Goal: Use online tool/utility: Utilize a website feature to perform a specific function

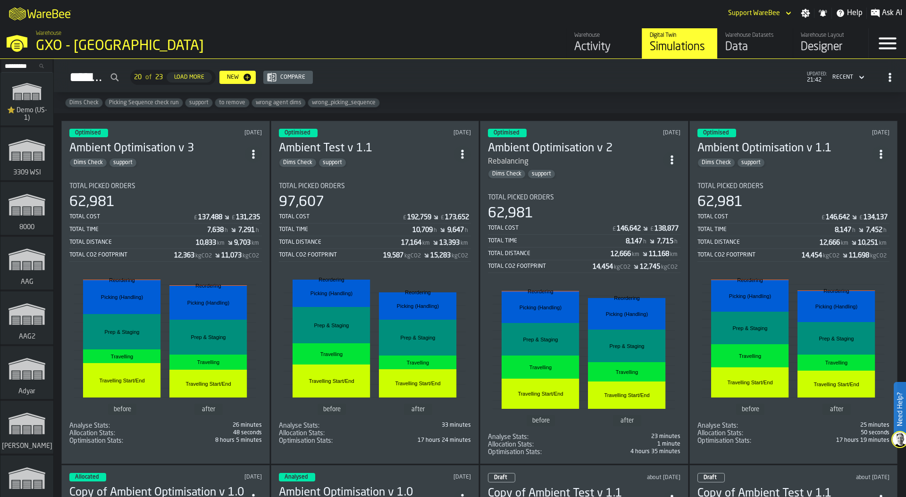
click at [12, 65] on input "Search..." at bounding box center [26, 66] width 49 height 10
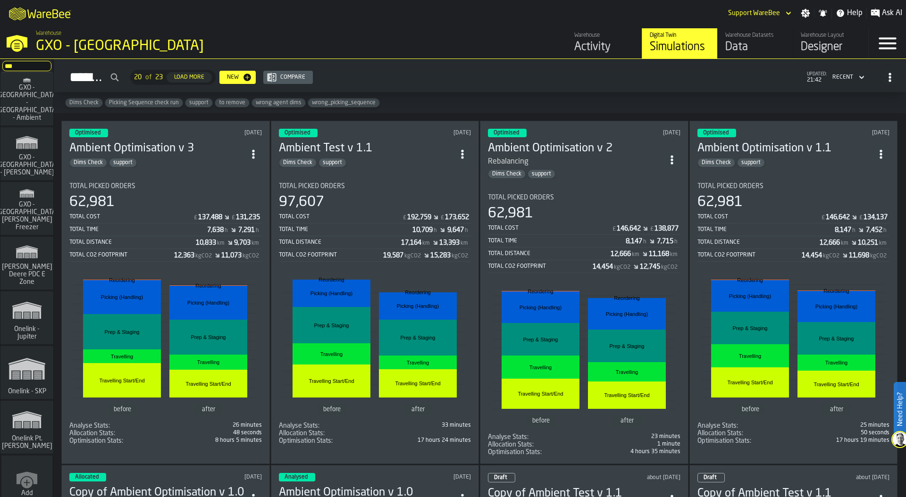
type input "***"
click at [38, 365] on polygon "link-to-/wh/i/6ad9c8fa-2ae6-41be-a08f-bf7f8b696bbc/simulations" at bounding box center [26, 369] width 35 height 19
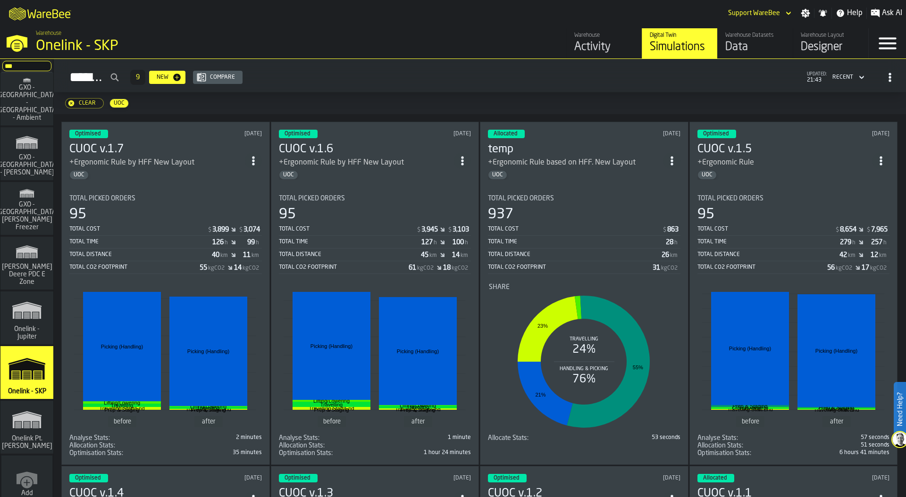
click at [534, 77] on div "Simulations 9 New Compare updated: 21:43 Recent" at bounding box center [479, 78] width 837 height 22
click at [751, 41] on div "Data" at bounding box center [755, 47] width 60 height 15
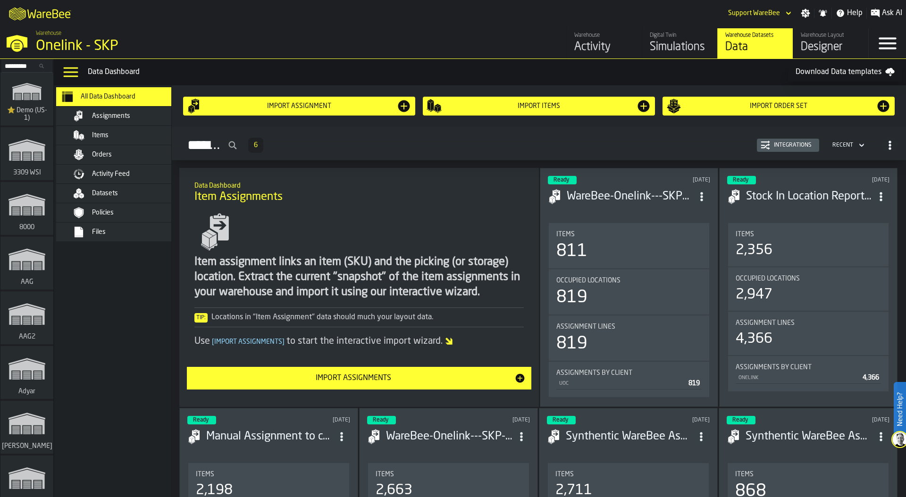
click at [77, 172] on icon "menu Activity Feed" at bounding box center [78, 173] width 11 height 11
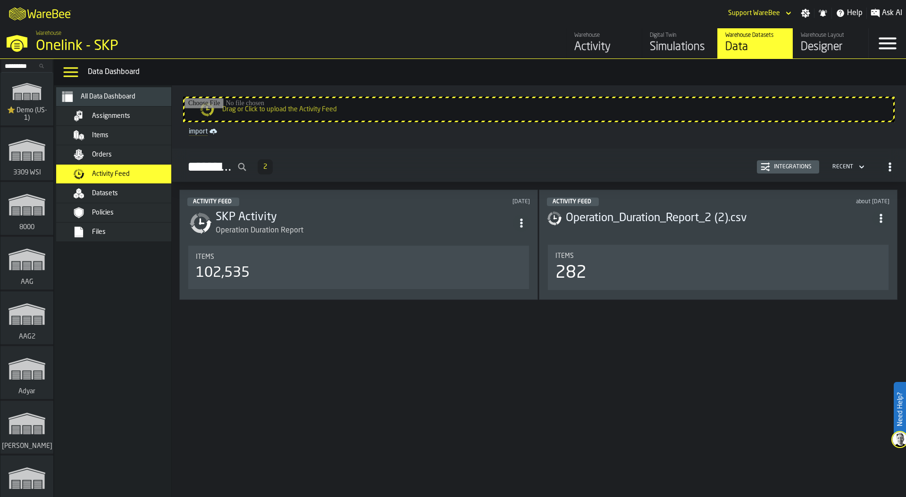
click at [797, 166] on div "Integrations" at bounding box center [792, 167] width 45 height 7
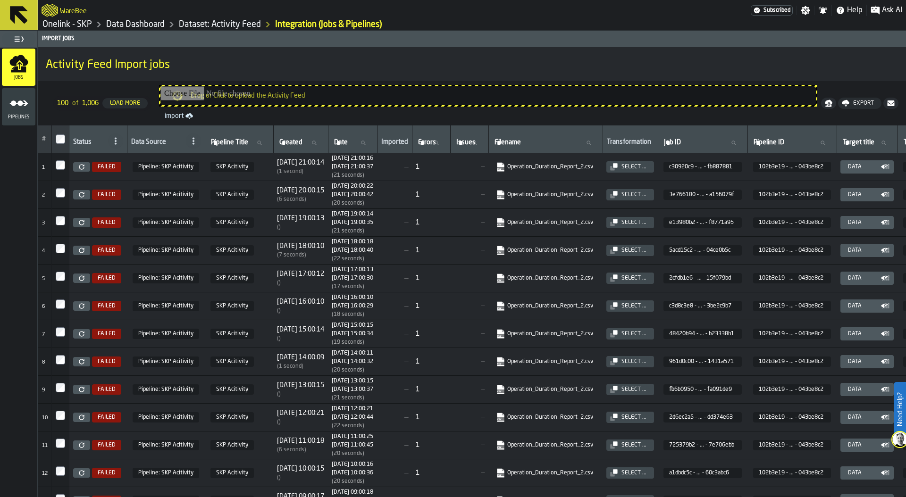
click at [84, 23] on link "Onelink - SKP" at bounding box center [67, 24] width 50 height 10
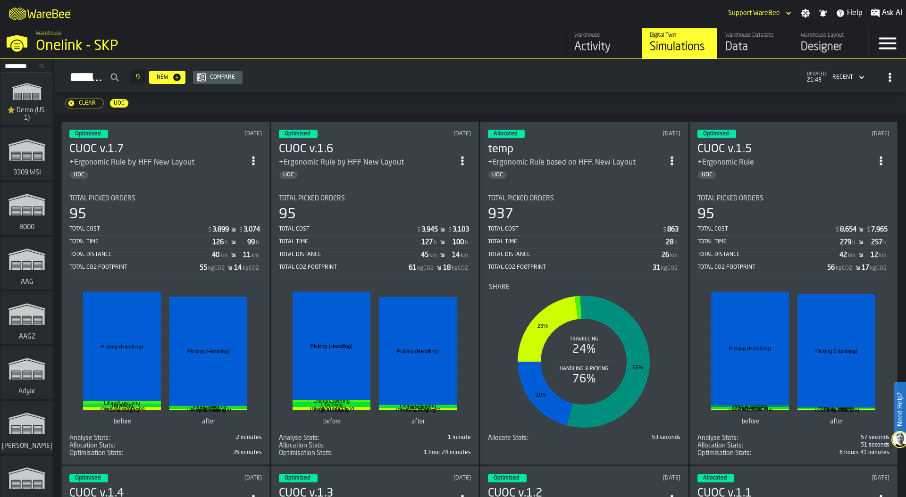
click at [834, 50] on div "Designer" at bounding box center [831, 47] width 60 height 15
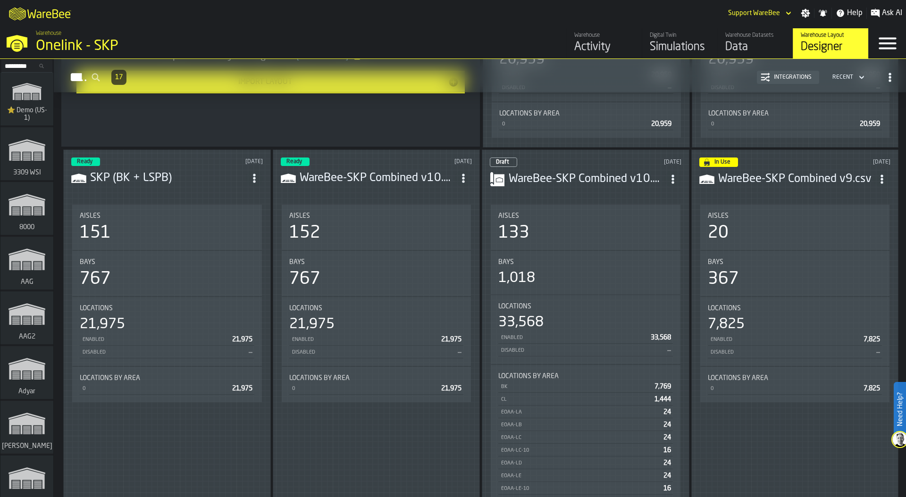
scroll to position [317, 0]
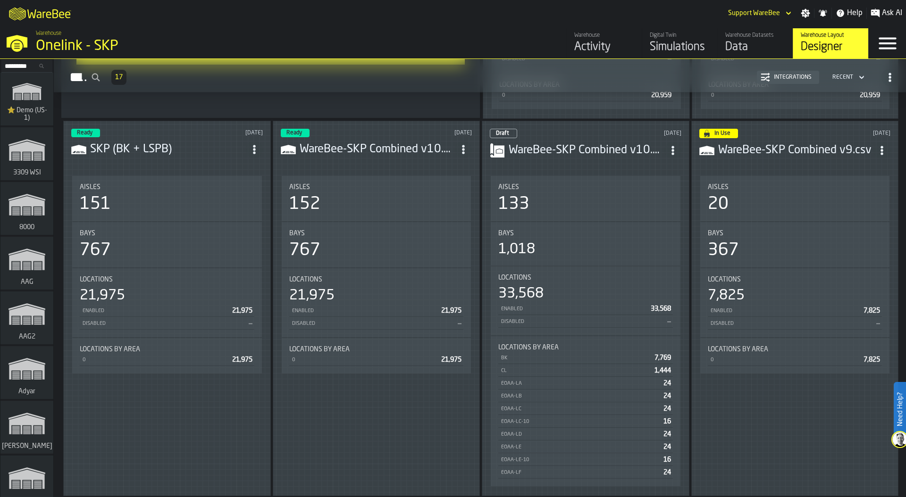
click at [579, 216] on div "Aisles 133" at bounding box center [586, 198] width 190 height 45
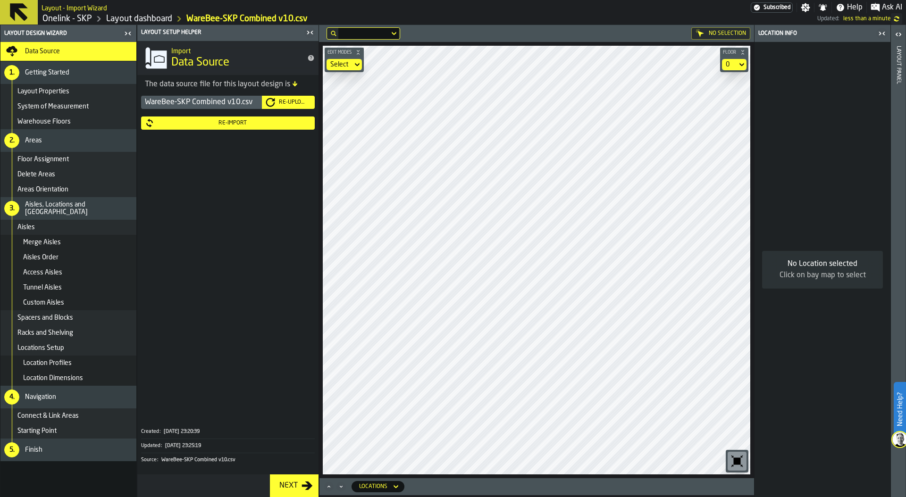
click at [153, 16] on link "Layout dashboard" at bounding box center [139, 19] width 66 height 10
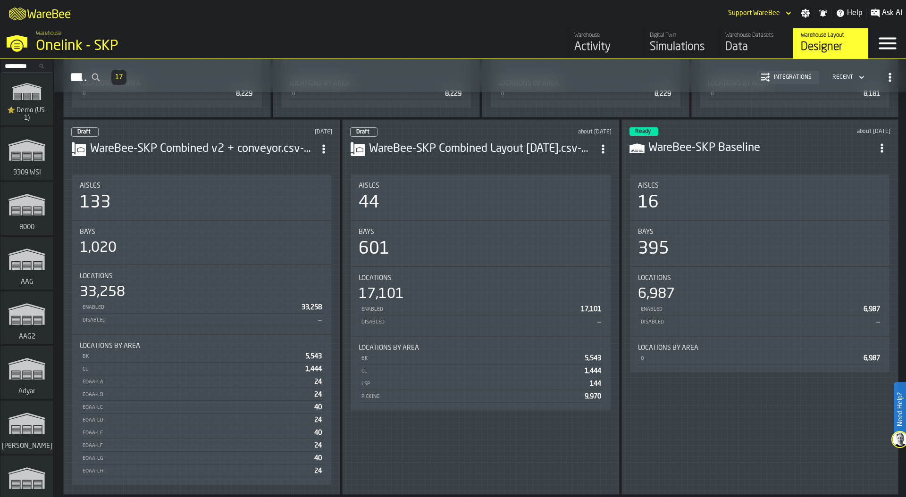
scroll to position [1249, 0]
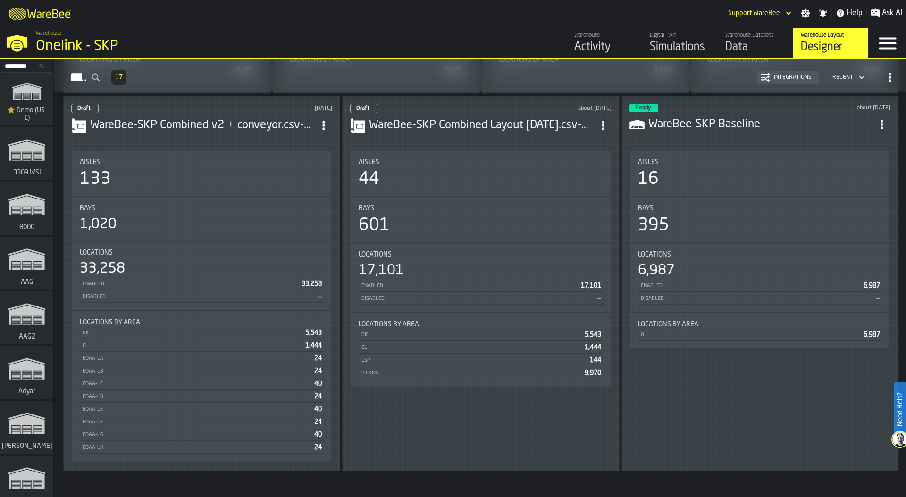
click at [203, 237] on div "Bays 1,020" at bounding box center [201, 218] width 259 height 43
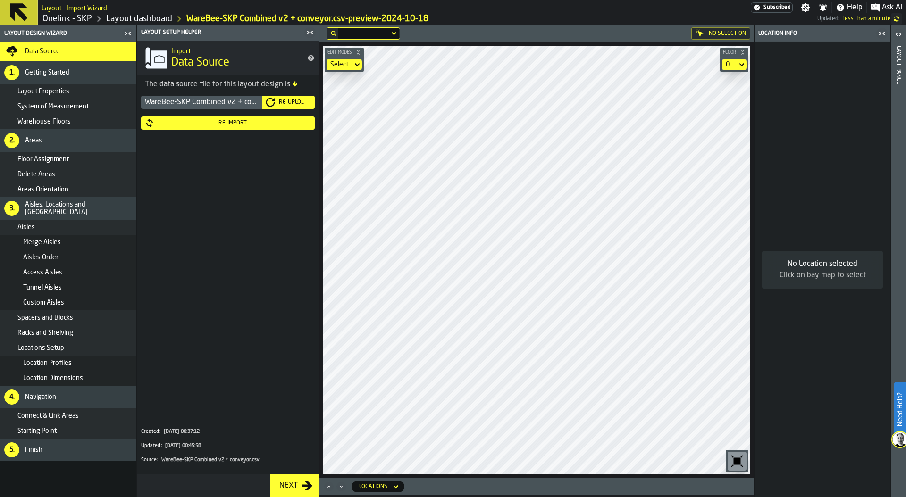
click at [78, 21] on link "Onelink - SKP" at bounding box center [67, 19] width 50 height 10
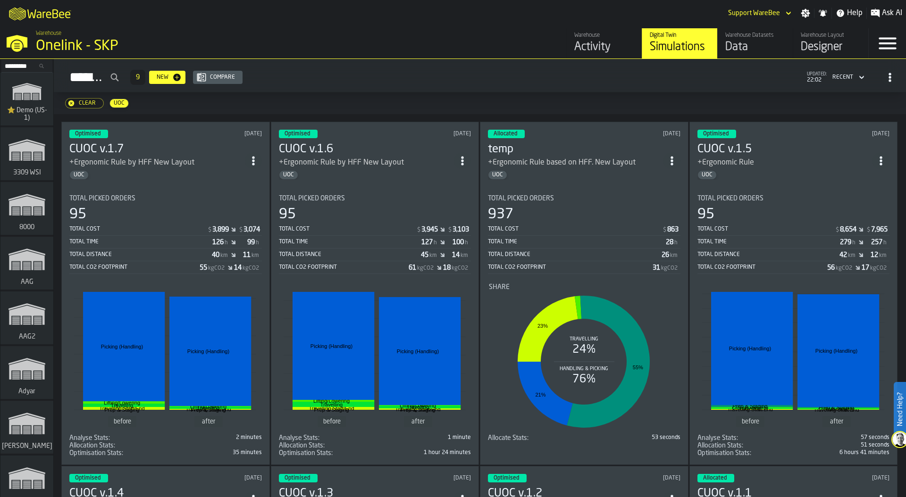
click at [18, 65] on input "Search..." at bounding box center [26, 66] width 49 height 10
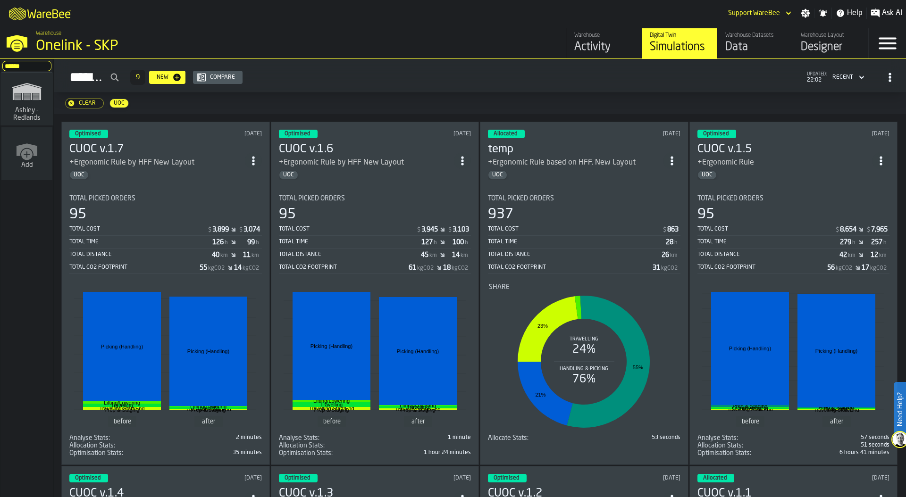
type input "******"
click at [30, 107] on span "Ashley - Redlands" at bounding box center [26, 114] width 45 height 15
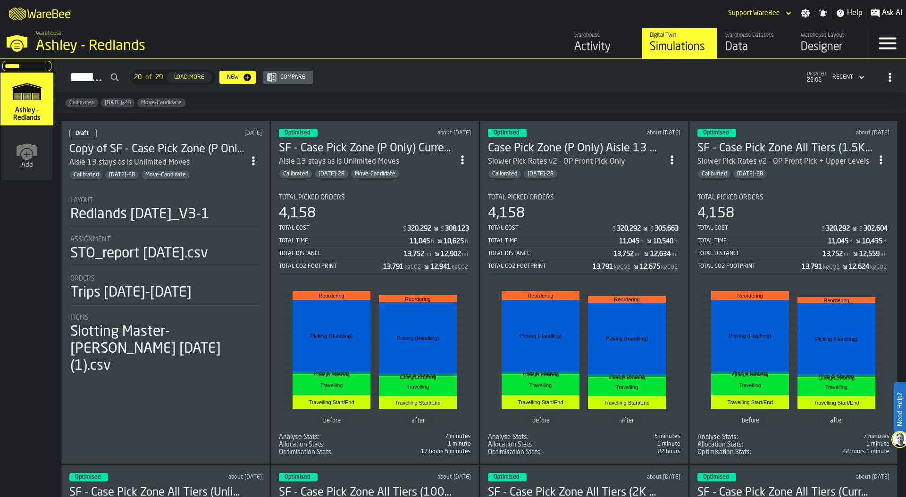
click at [391, 181] on div "Optimised about 1 month ago SF - Case Pick Zone (P Only) Current Unlimited Move…" at bounding box center [375, 292] width 209 height 343
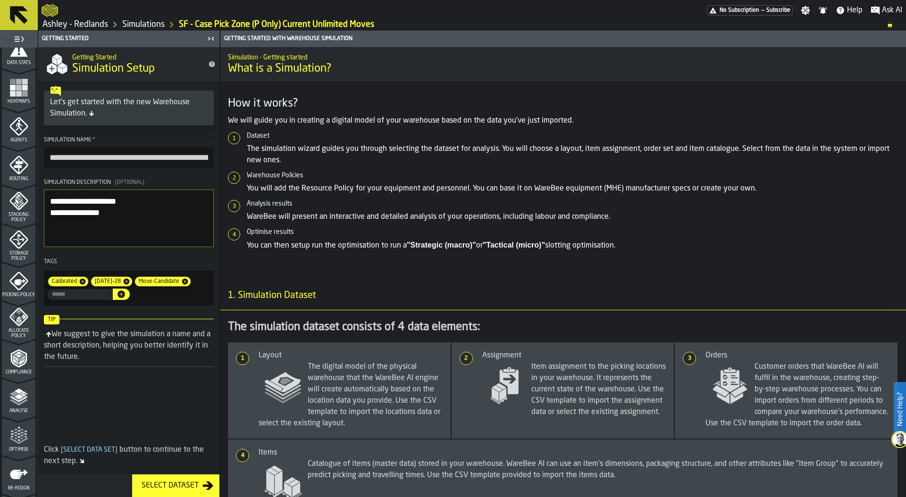
scroll to position [247, 0]
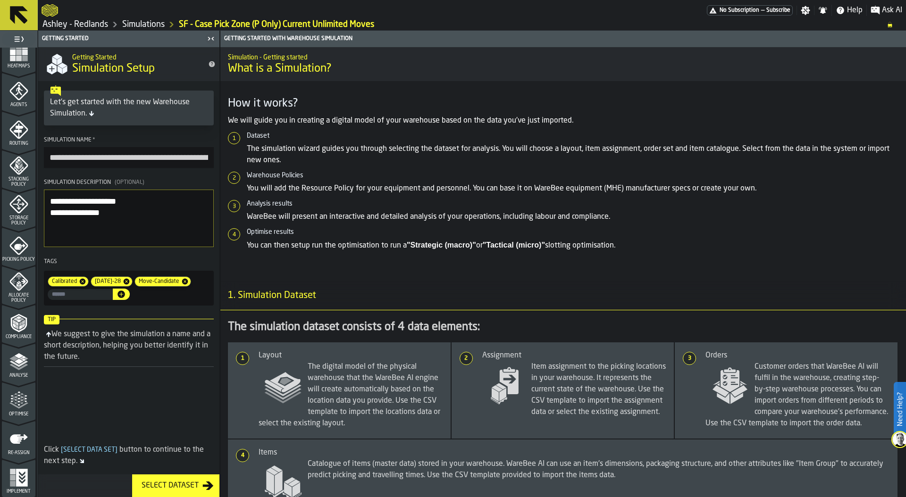
click at [15, 220] on span "Storage Policy" at bounding box center [18, 221] width 33 height 10
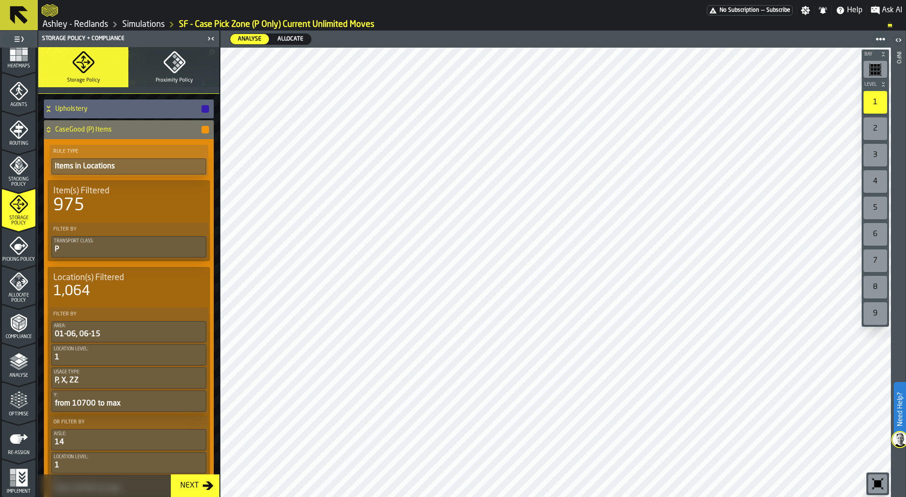
scroll to position [0, 0]
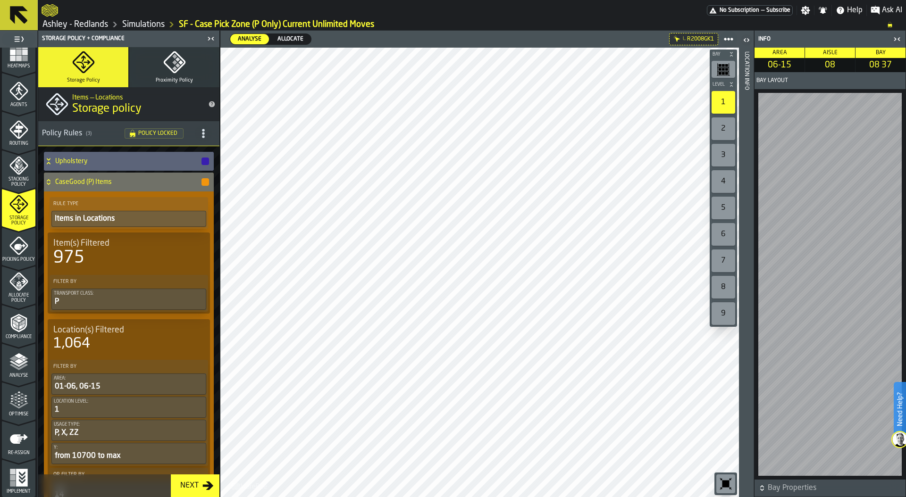
click at [20, 244] on icon "menu Picking Policy" at bounding box center [18, 245] width 19 height 19
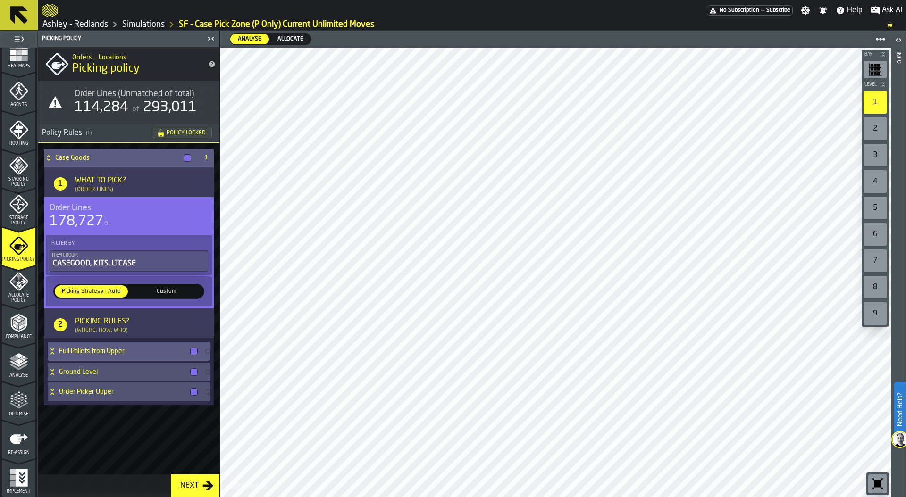
click at [71, 349] on h4 "Full Pallets from Upper" at bounding box center [122, 352] width 127 height 8
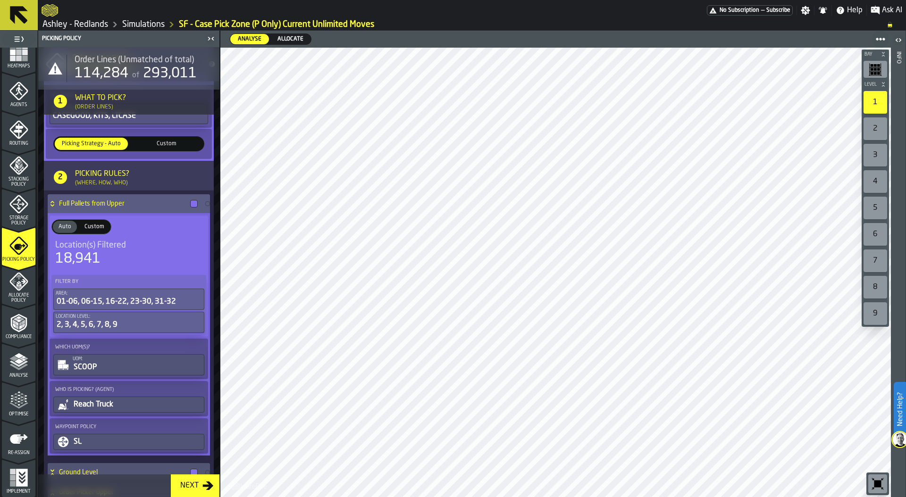
scroll to position [149, 0]
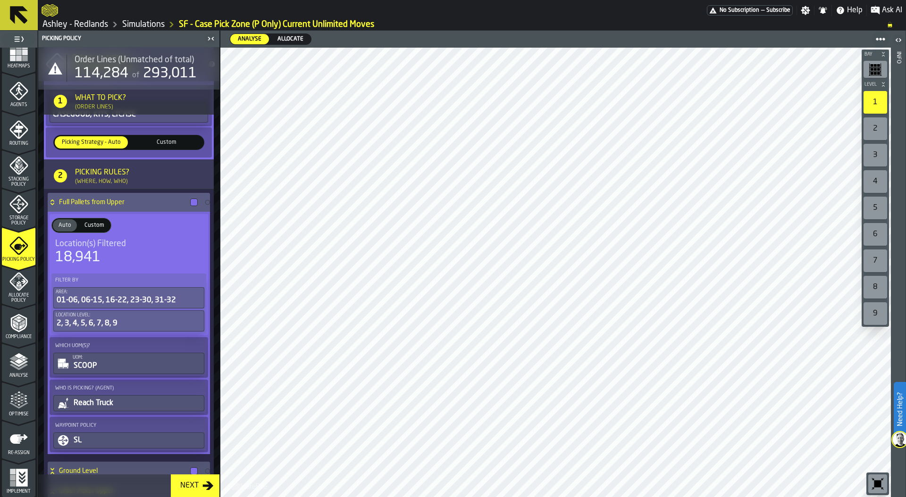
click at [50, 199] on icon at bounding box center [52, 203] width 9 height 8
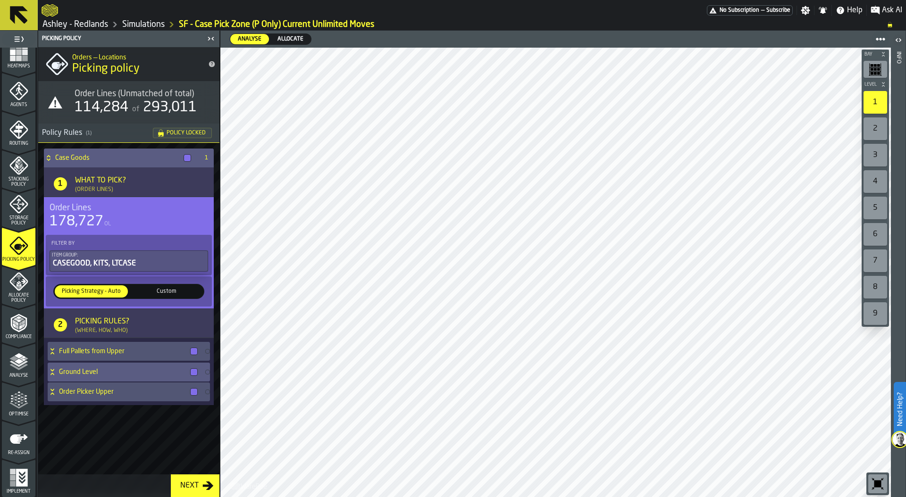
click at [92, 372] on h4 "Ground Level" at bounding box center [122, 372] width 127 height 8
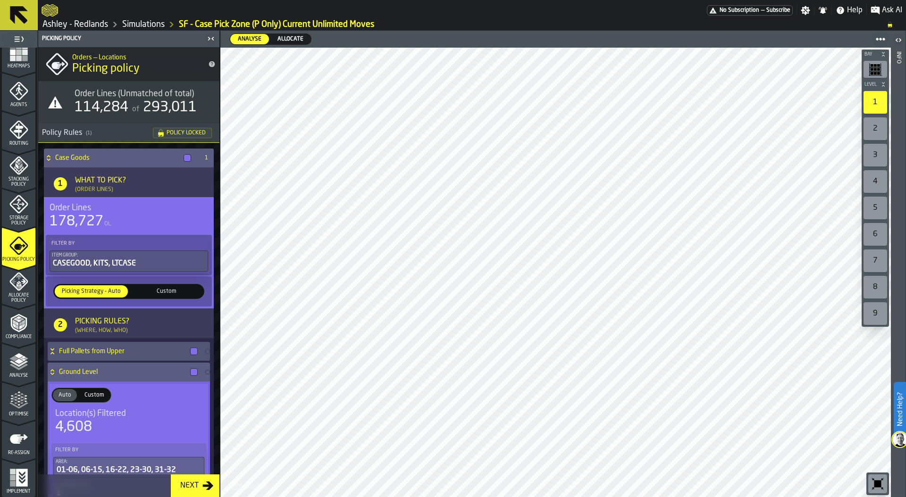
click at [92, 371] on h4 "Ground Level" at bounding box center [122, 372] width 127 height 8
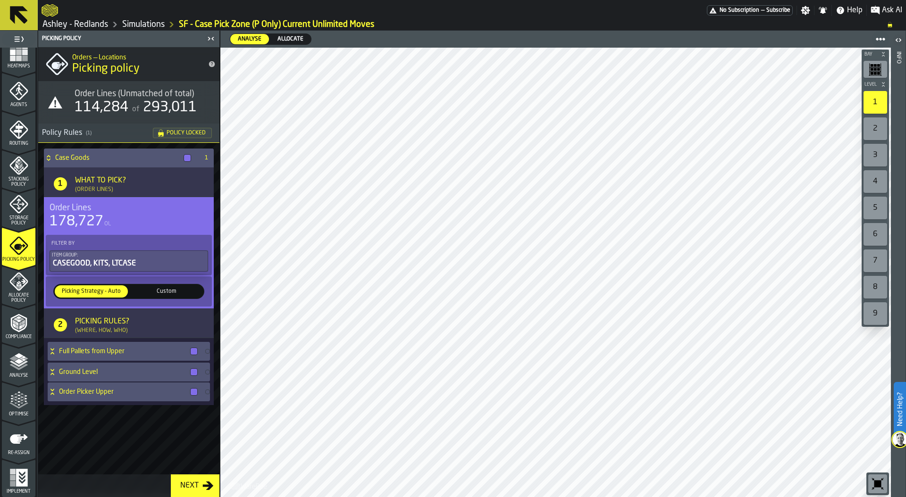
click at [9, 404] on icon "menu Optimise" at bounding box center [18, 400] width 19 height 19
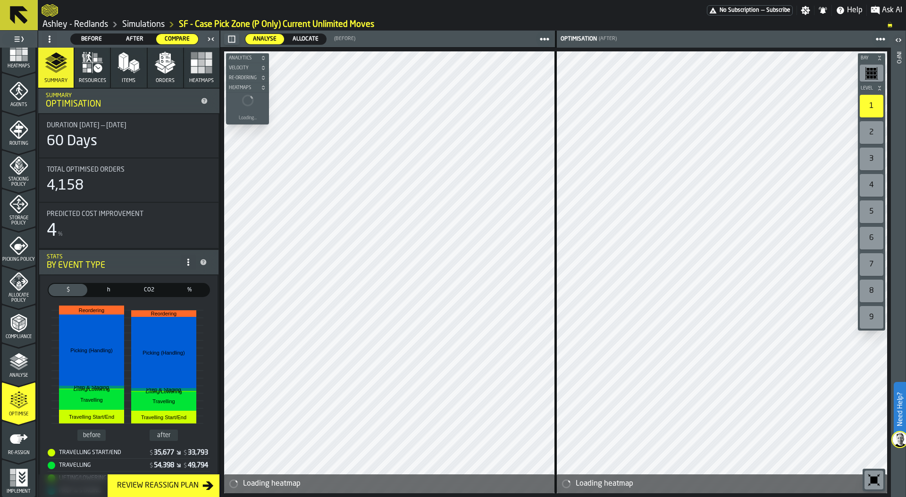
click at [47, 40] on icon at bounding box center [50, 39] width 8 height 8
click at [76, 51] on li "Show Setup" at bounding box center [72, 58] width 60 height 23
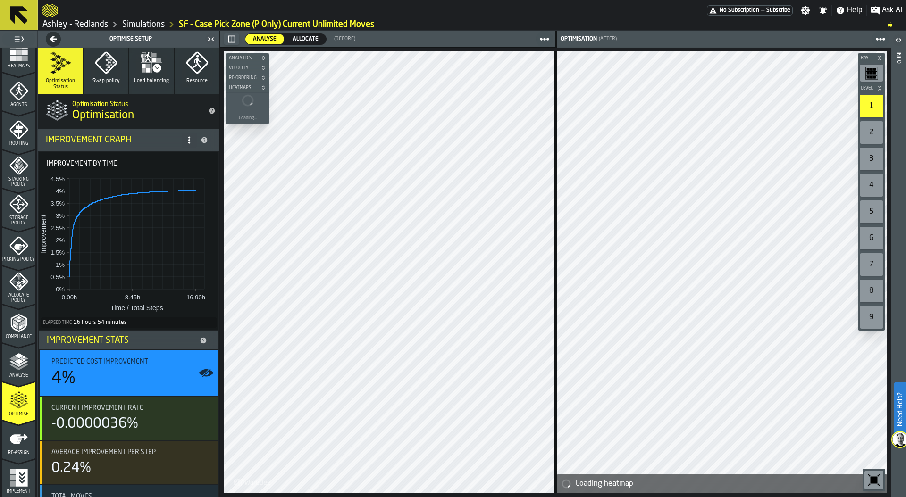
click at [109, 72] on icon "button" at bounding box center [106, 62] width 23 height 23
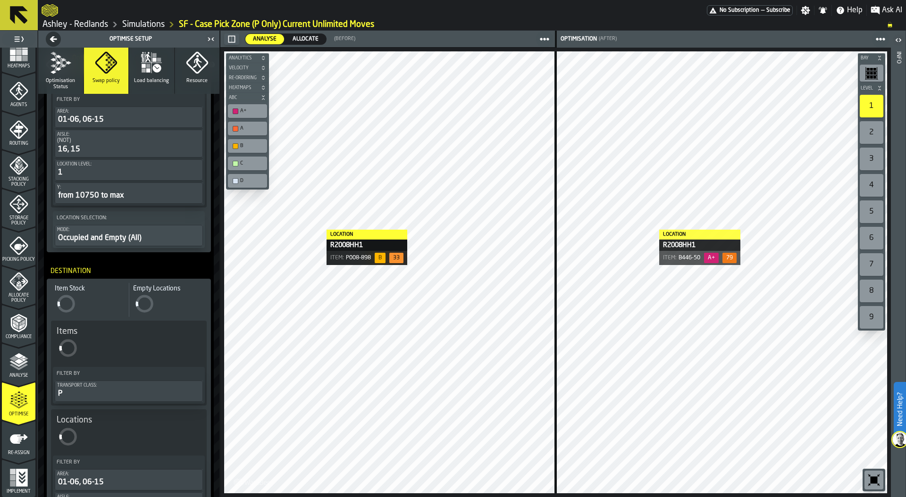
scroll to position [264, 0]
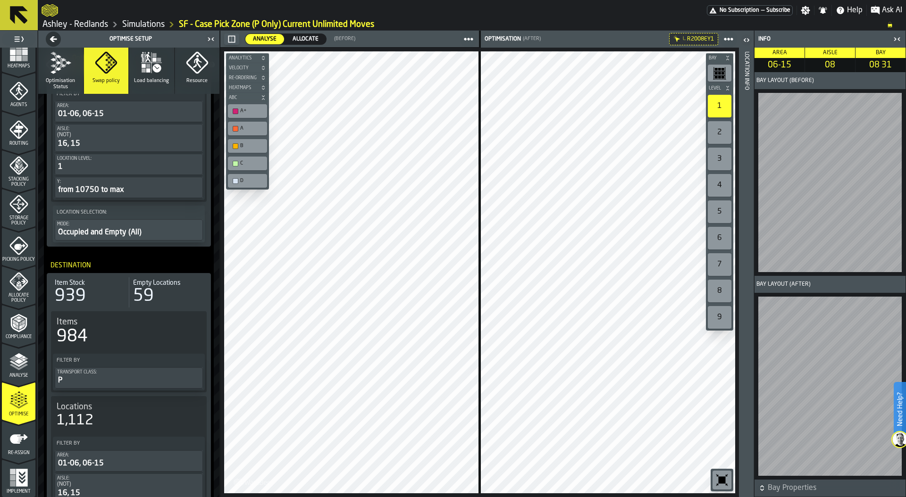
click at [900, 39] on icon "button-toggle-Close me" at bounding box center [896, 38] width 11 height 11
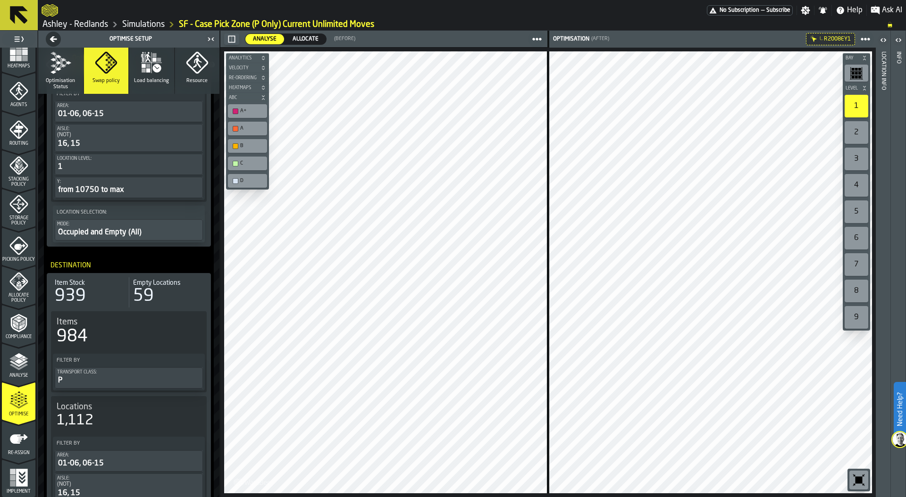
scroll to position [246, 0]
click at [17, 220] on span "Storage Policy" at bounding box center [18, 221] width 33 height 10
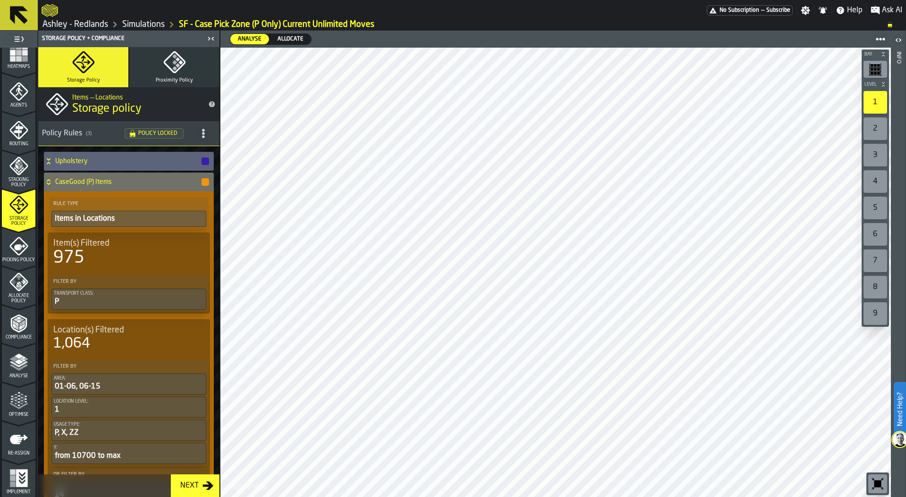
click at [12, 412] on span "Optimise" at bounding box center [18, 414] width 33 height 5
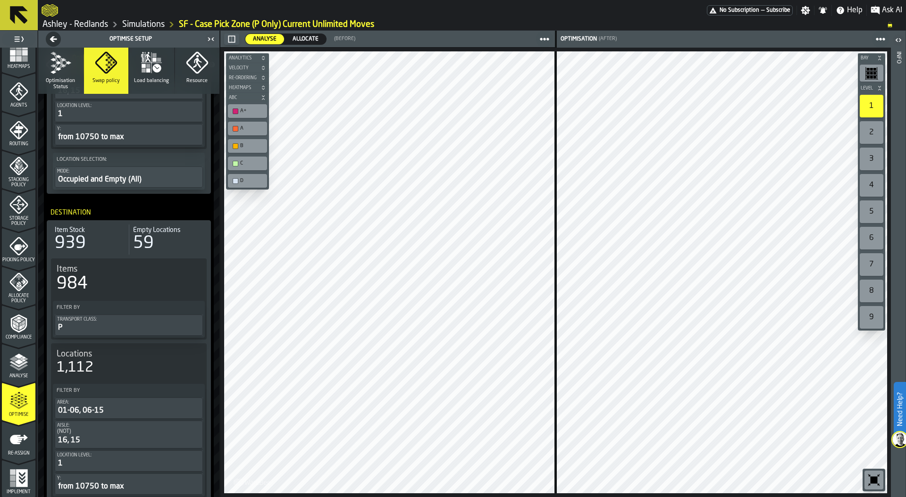
scroll to position [417, 0]
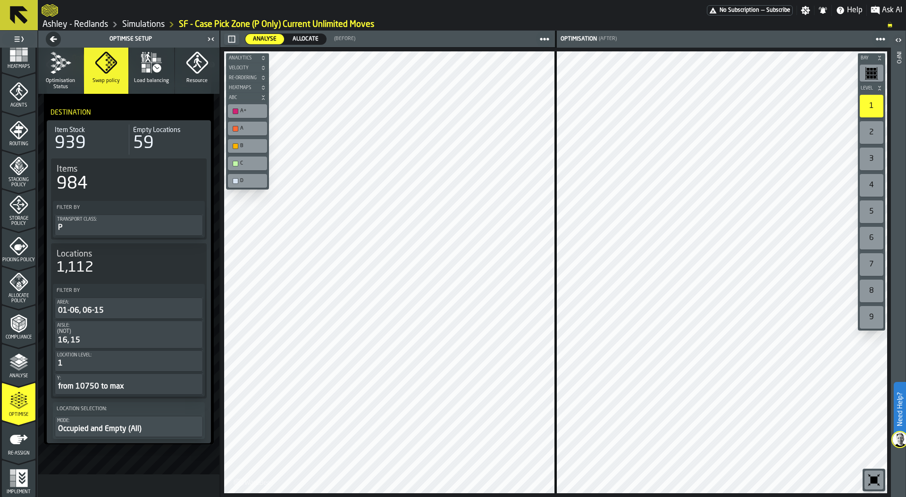
click at [877, 131] on div "2" at bounding box center [872, 132] width 24 height 23
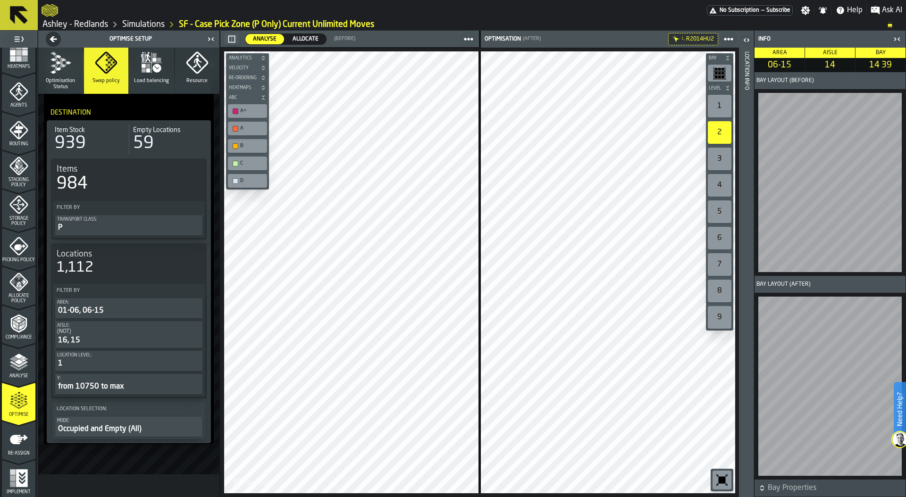
click at [721, 160] on div "3" at bounding box center [720, 159] width 24 height 23
click at [52, 37] on icon "button-Optimise Setup" at bounding box center [53, 39] width 7 height 6
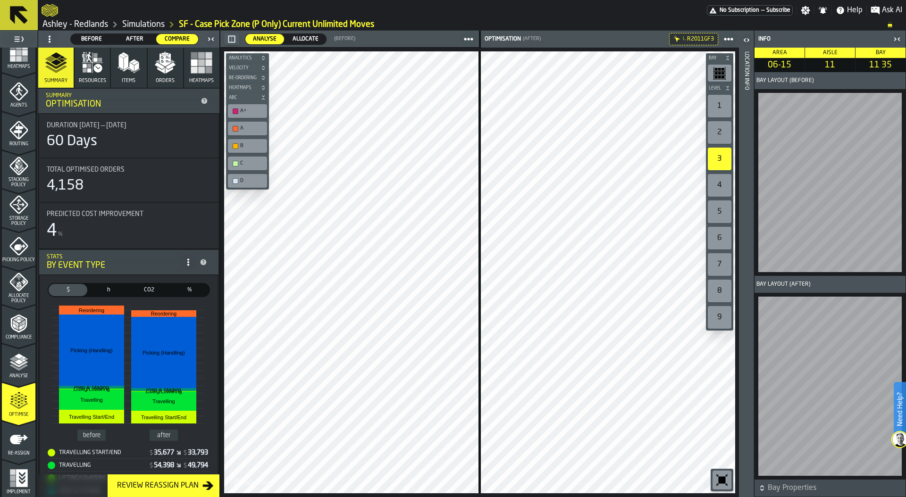
click at [84, 42] on span "Before" at bounding box center [92, 39] width 34 height 8
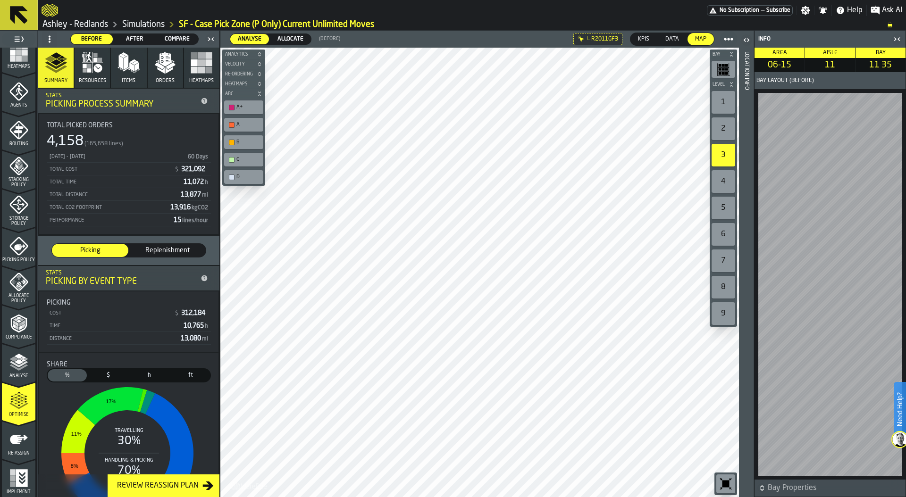
click at [743, 177] on div "Location Info" at bounding box center [746, 272] width 7 height 445
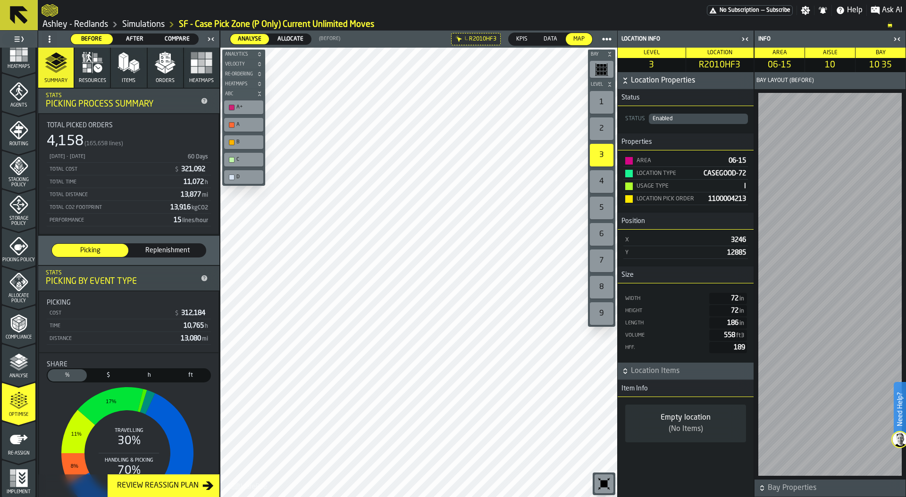
click at [593, 99] on div "1" at bounding box center [602, 102] width 24 height 23
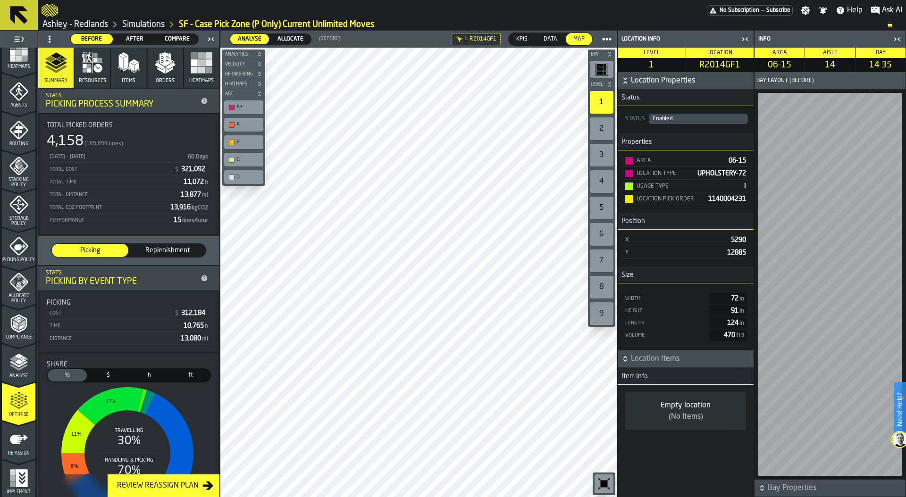
click at [601, 182] on div "4" at bounding box center [602, 181] width 24 height 23
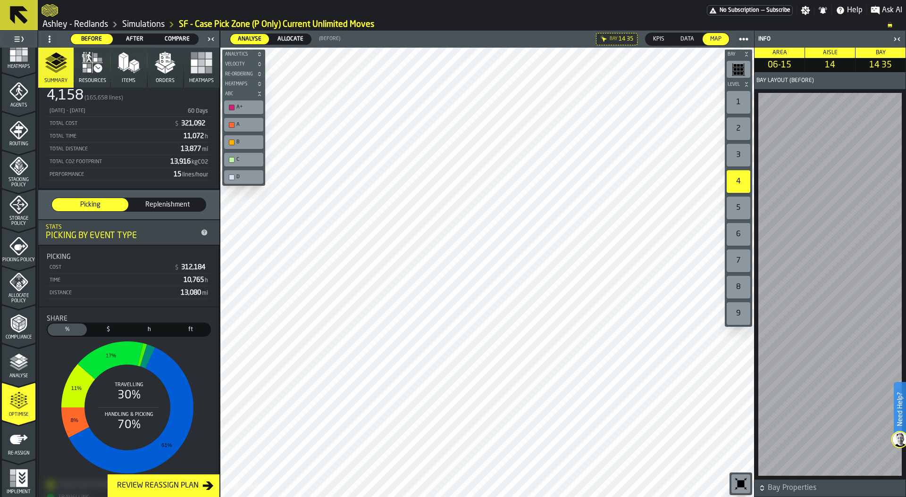
scroll to position [50, 0]
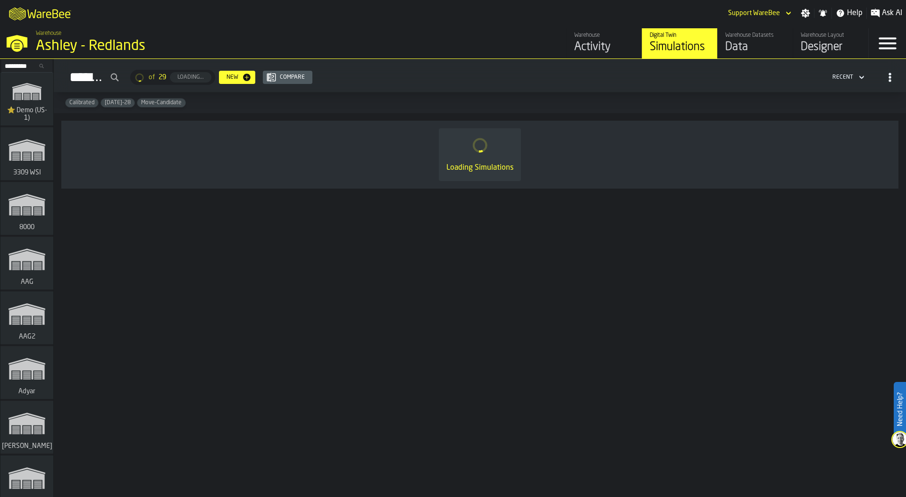
click at [23, 65] on input "Search..." at bounding box center [26, 66] width 49 height 10
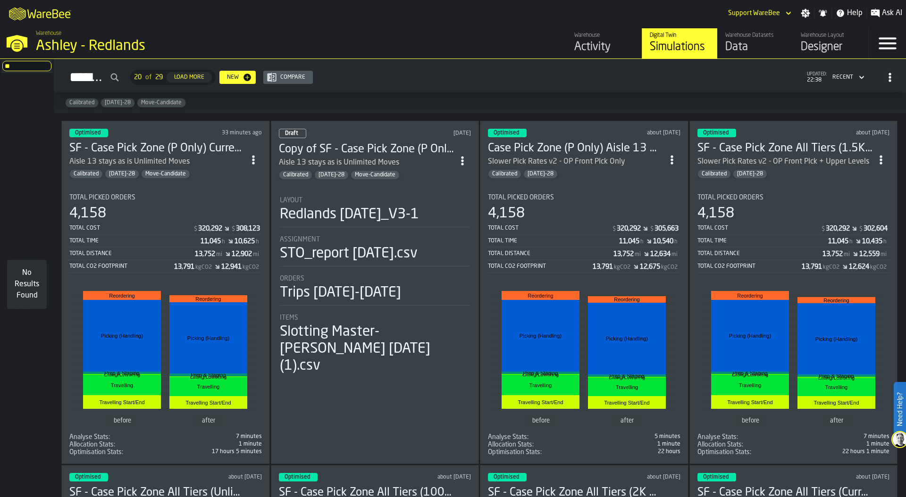
type input "*"
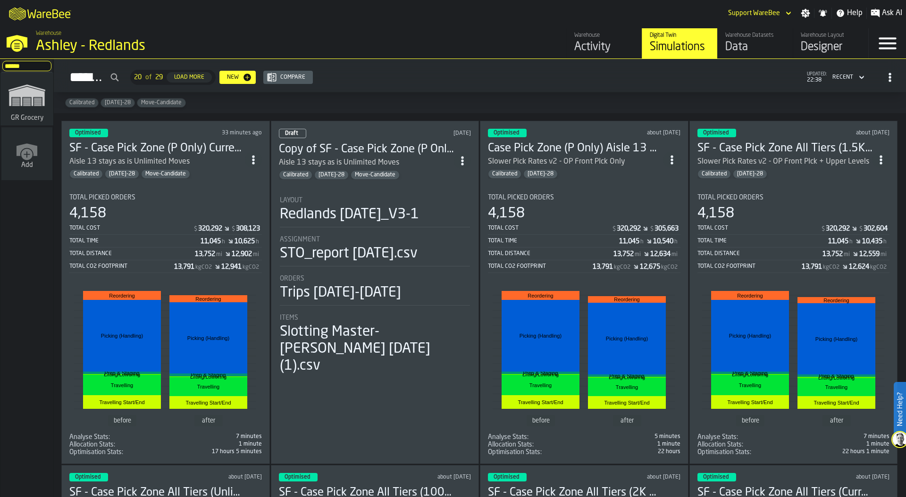
type input "******"
click at [30, 107] on icon "link-to-/wh/i/e451d98b-95f6-4604-91ff-c80219f9c36d/simulations" at bounding box center [26, 95] width 45 height 38
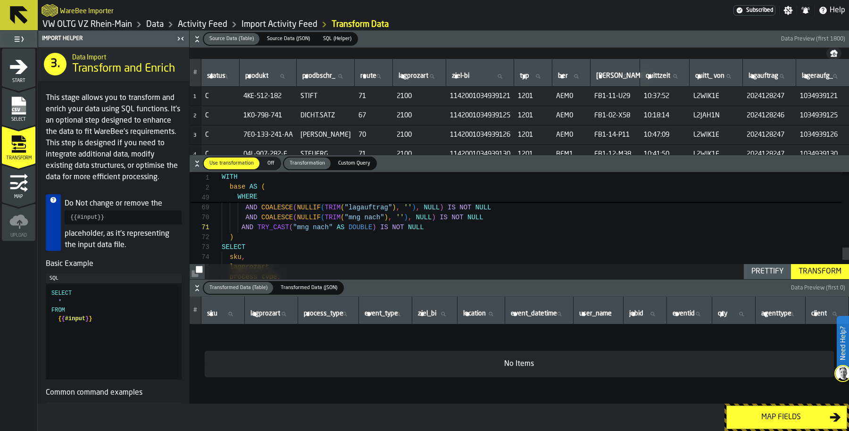
scroll to position [0, 75]
